Goal: Information Seeking & Learning: Learn about a topic

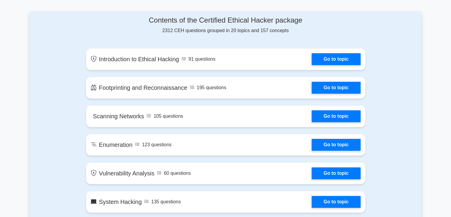
scroll to position [298, 0]
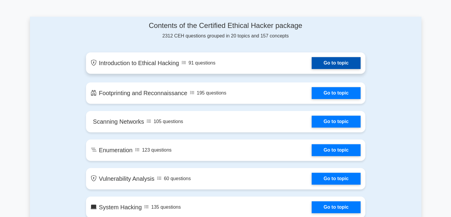
click at [329, 57] on link "Go to topic" at bounding box center [336, 63] width 49 height 12
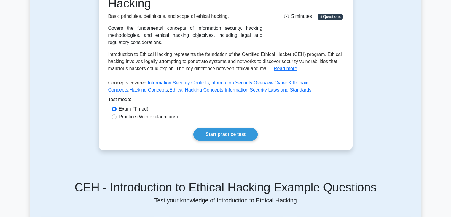
scroll to position [100, 0]
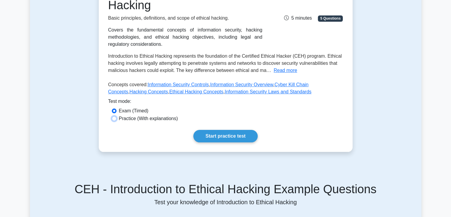
click at [115, 120] on input "Practice (With explanations)" at bounding box center [114, 118] width 5 height 5
radio input "true"
click at [212, 134] on link "Start practice test" at bounding box center [226, 136] width 64 height 12
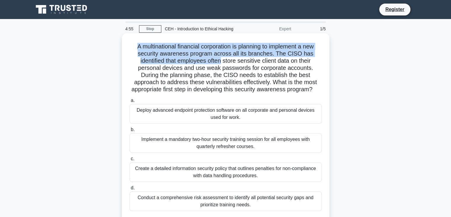
drag, startPoint x: 134, startPoint y: 48, endPoint x: 221, endPoint y: 59, distance: 87.1
click at [221, 59] on h5 "A multinational financial corporation is planning to implement a new security a…" at bounding box center [226, 68] width 194 height 50
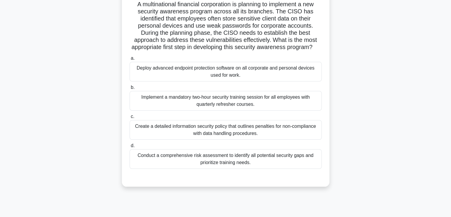
scroll to position [42, 0]
drag, startPoint x: 137, startPoint y: 77, endPoint x: 173, endPoint y: 80, distance: 37.0
click at [173, 80] on div "Deploy advanced endpoint protection software on all corporate and personal devi…" at bounding box center [226, 71] width 192 height 20
click at [130, 60] on input "a. Deploy advanced endpoint protection software on all corporate and personal d…" at bounding box center [130, 58] width 0 height 4
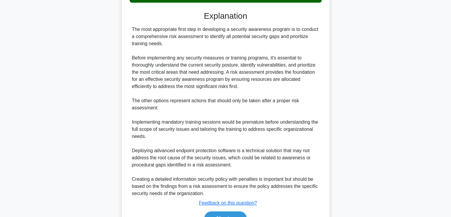
scroll to position [249, 0]
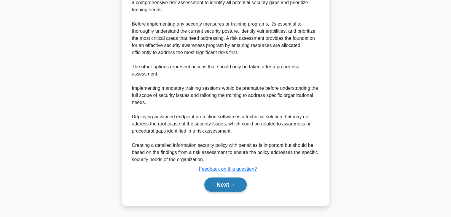
click at [229, 180] on button "Next" at bounding box center [226, 184] width 42 height 14
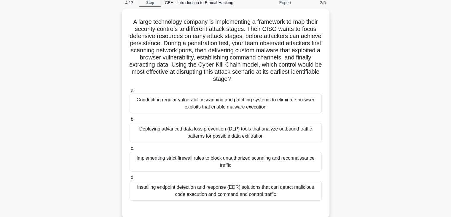
scroll to position [37, 0]
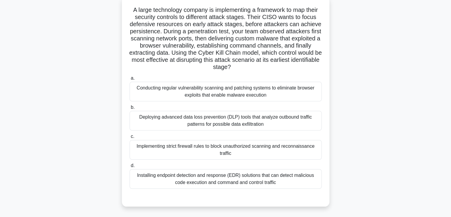
click at [190, 119] on div "Deploying advanced data loss prevention (DLP) tools that analyze outbound traff…" at bounding box center [226, 121] width 192 height 20
click at [130, 109] on input "b. Deploying advanced data loss prevention (DLP) tools that analyze outbound tr…" at bounding box center [130, 107] width 0 height 4
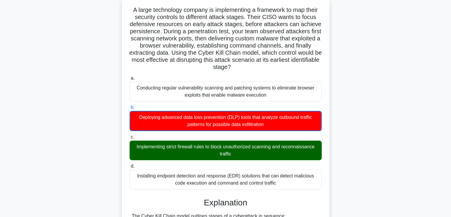
click at [195, 155] on div "Implementing strict firewall rules to block unauthorized scanning and reconnais…" at bounding box center [226, 150] width 192 height 20
click at [130, 139] on input "c. Implementing strict firewall rules to block unauthorized scanning and reconn…" at bounding box center [130, 137] width 0 height 4
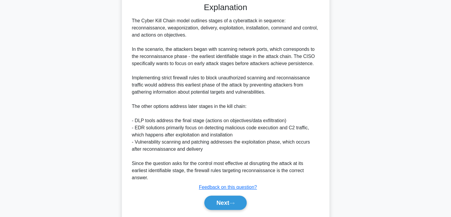
scroll to position [249, 0]
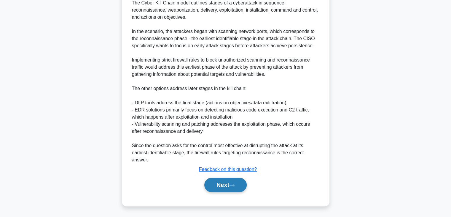
click at [212, 183] on button "Next" at bounding box center [226, 184] width 42 height 14
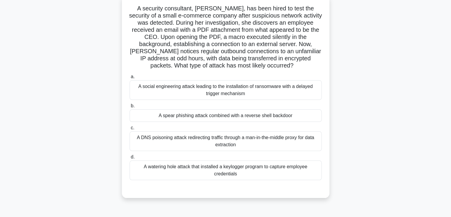
scroll to position [37, 0]
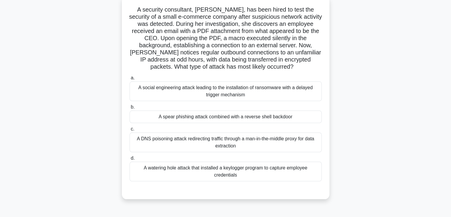
click at [206, 115] on div "A spear phishing attack combined with a reverse shell backdoor" at bounding box center [226, 116] width 192 height 12
click at [130, 109] on input "b. A spear phishing attack combined with a reverse shell backdoor" at bounding box center [130, 107] width 0 height 4
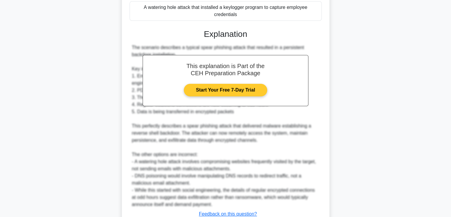
scroll to position [242, 0]
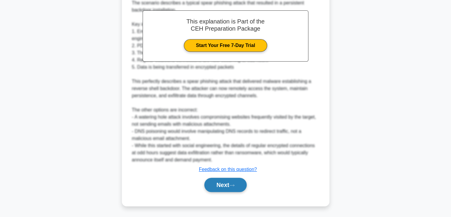
click at [219, 186] on button "Next" at bounding box center [226, 184] width 42 height 14
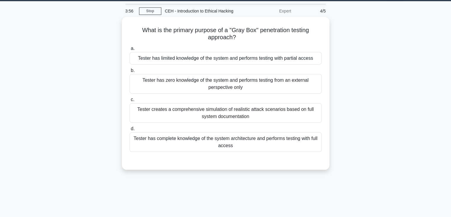
scroll to position [18, 0]
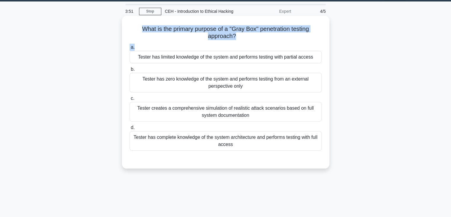
drag, startPoint x: 140, startPoint y: 30, endPoint x: 221, endPoint y: 48, distance: 83.3
click at [221, 48] on div "What is the primary purpose of a "Gray Box" penetration testing approach? .spin…" at bounding box center [225, 92] width 203 height 148
click at [196, 38] on h5 "What is the primary purpose of a "Gray Box" penetration testing approach? .spin…" at bounding box center [226, 32] width 194 height 15
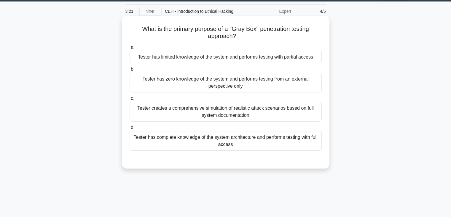
click at [219, 142] on div "Tester has complete knowledge of the system architecture and performs testing w…" at bounding box center [226, 141] width 192 height 20
click at [130, 129] on input "d. Tester has complete knowledge of the system architecture and performs testin…" at bounding box center [130, 128] width 0 height 4
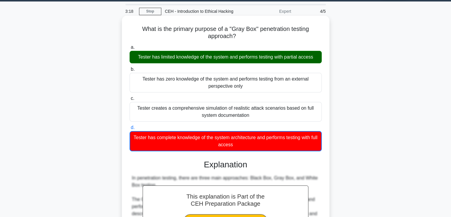
click at [211, 56] on div "Tester has limited knowledge of the system and performs testing with partial ac…" at bounding box center [226, 57] width 192 height 12
click at [130, 49] on input "a. Tester has limited knowledge of the system and performs testing with partial…" at bounding box center [130, 47] width 0 height 4
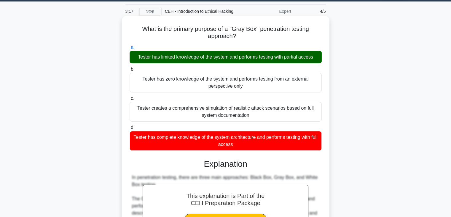
drag, startPoint x: 207, startPoint y: 58, endPoint x: 231, endPoint y: 58, distance: 23.2
click at [231, 58] on div "Tester has limited knowledge of the system and performs testing with partial ac…" at bounding box center [226, 57] width 192 height 12
click at [130, 49] on input "a. Tester has limited knowledge of the system and performs testing with partial…" at bounding box center [130, 47] width 0 height 4
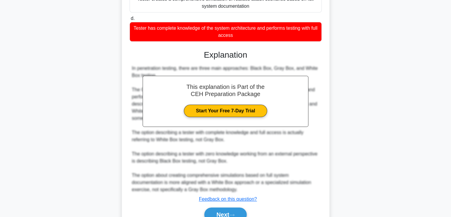
scroll to position [156, 0]
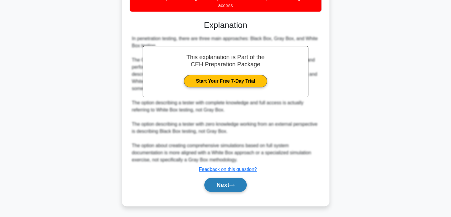
click at [236, 187] on button "Next" at bounding box center [226, 184] width 42 height 14
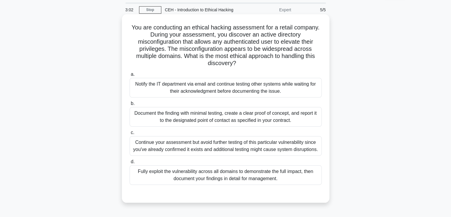
scroll to position [25, 0]
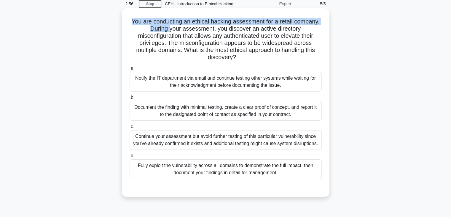
drag, startPoint x: 131, startPoint y: 21, endPoint x: 170, endPoint y: 25, distance: 39.4
click at [170, 25] on h5 "You are conducting an ethical hacking assessment for a retail company. During y…" at bounding box center [226, 39] width 194 height 43
drag, startPoint x: 130, startPoint y: 22, endPoint x: 149, endPoint y: 31, distance: 20.4
click at [149, 31] on h5 "You are conducting an ethical hacking assessment for a retail company. During y…" at bounding box center [226, 39] width 194 height 43
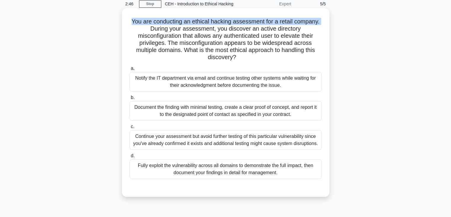
click at [149, 31] on h5 "You are conducting an ethical hacking assessment for a retail company. During y…" at bounding box center [226, 39] width 194 height 43
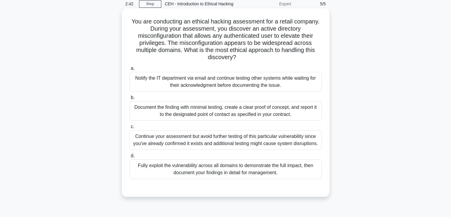
drag, startPoint x: 131, startPoint y: 21, endPoint x: 243, endPoint y: 73, distance: 123.9
click at [243, 73] on div "You are conducting an ethical hacking assessment for a retail company. During y…" at bounding box center [225, 102] width 203 height 183
click at [256, 61] on h5 "You are conducting an ethical hacking assessment for a retail company. During y…" at bounding box center [226, 39] width 194 height 43
click at [208, 132] on div "Continue your assessment but avoid further testing of this particular vulnerabi…" at bounding box center [226, 140] width 192 height 20
click at [130, 129] on input "c. Continue your assessment but avoid further testing of this particular vulner…" at bounding box center [130, 127] width 0 height 4
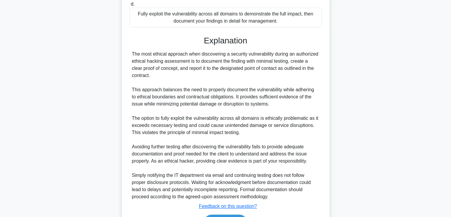
scroll to position [221, 0]
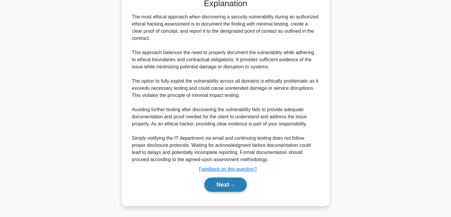
click at [236, 182] on button "Next" at bounding box center [226, 184] width 42 height 14
